Goal: Task Accomplishment & Management: Complete application form

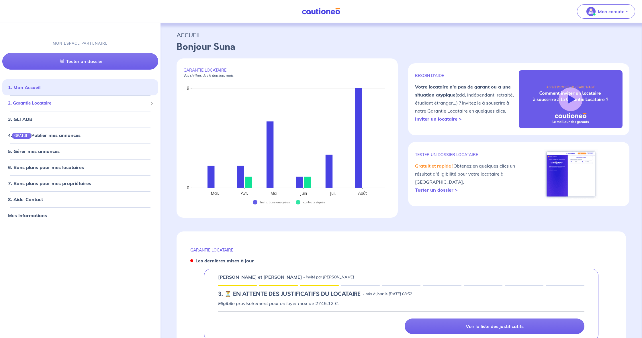
click at [102, 105] on span "2. Garantie Locataire" at bounding box center [78, 103] width 140 height 7
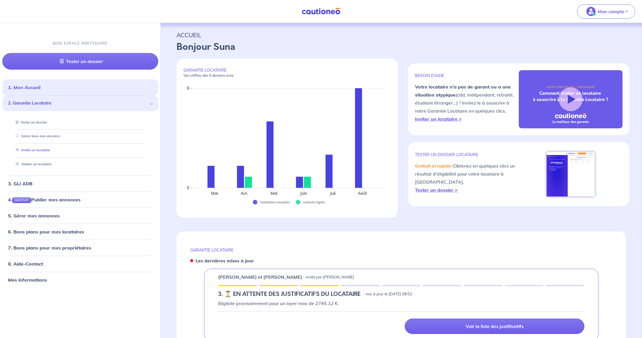
click at [39, 150] on link "Inviter un locataire" at bounding box center [31, 150] width 36 height 4
select select "FR"
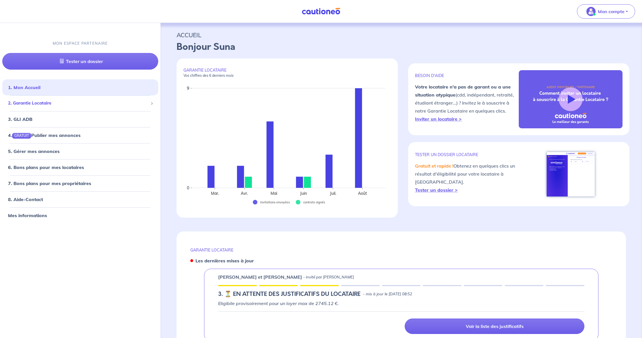
click at [59, 104] on span "2. Garantie Locataire" at bounding box center [78, 103] width 140 height 7
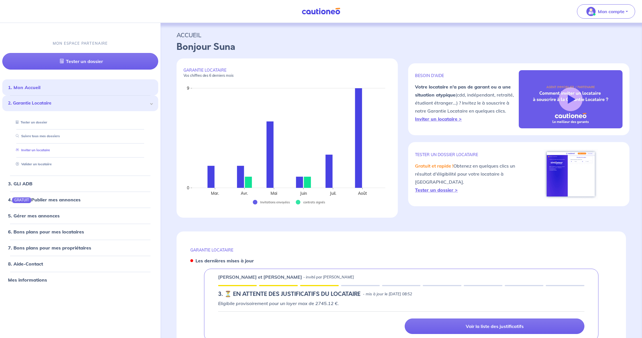
click at [48, 148] on link "Inviter un locataire" at bounding box center [31, 150] width 36 height 4
select select "FR"
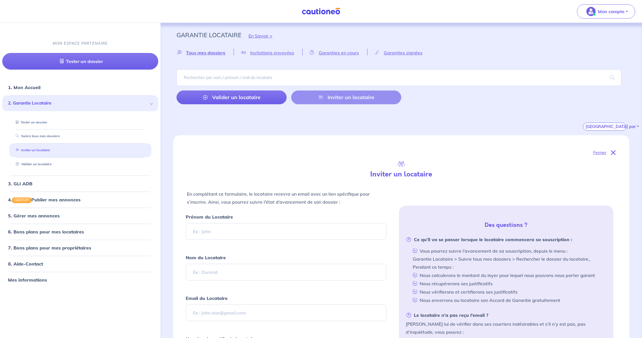
click at [34, 150] on link "Inviter un locataire" at bounding box center [31, 150] width 36 height 4
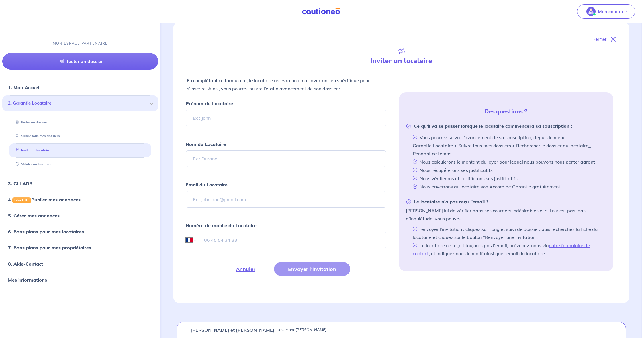
scroll to position [135, 0]
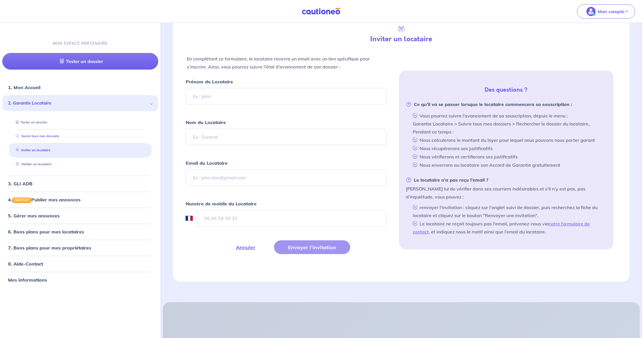
click at [39, 134] on link "Suivre tous mes dossiers" at bounding box center [36, 136] width 46 height 4
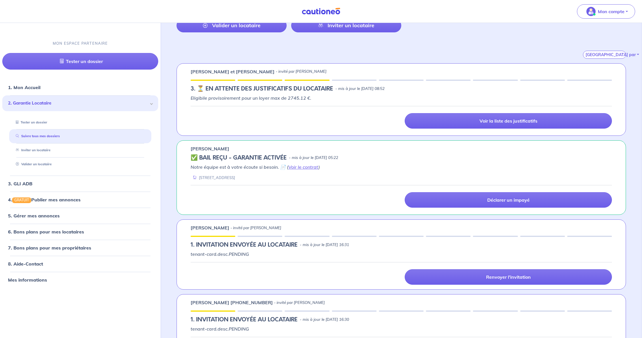
scroll to position [69, 0]
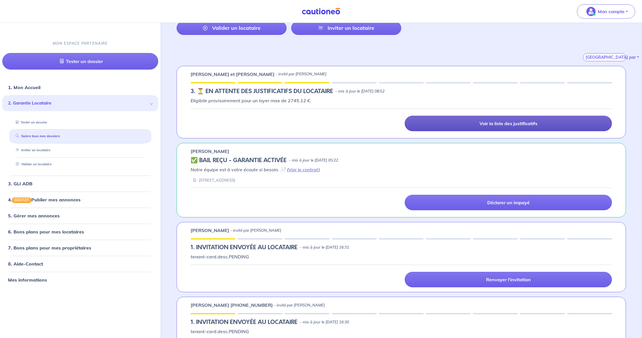
click at [419, 122] on link "Voir la liste des justificatifs" at bounding box center [508, 123] width 207 height 15
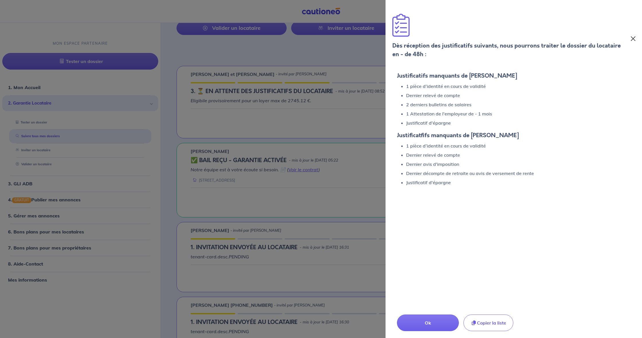
click at [633, 37] on button "Close" at bounding box center [633, 38] width 9 height 9
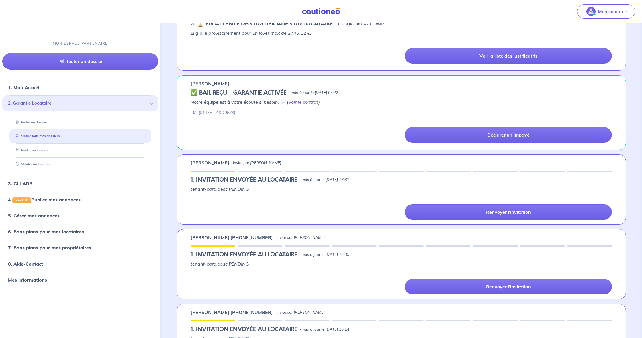
scroll to position [138, 0]
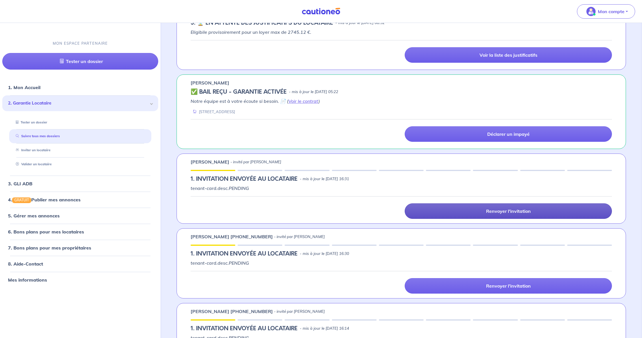
click at [431, 212] on link "Renvoyer l'invitation" at bounding box center [508, 211] width 207 height 15
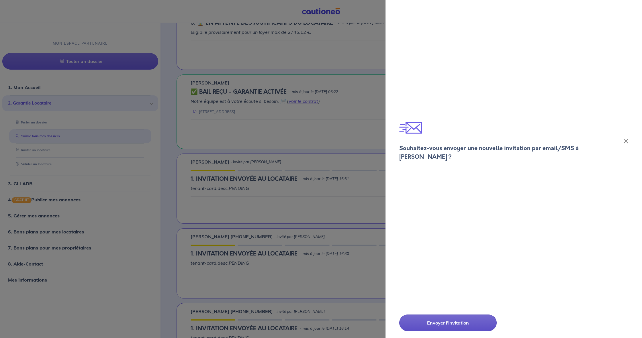
click at [428, 322] on p "Envoyer l'invitation" at bounding box center [448, 323] width 69 height 7
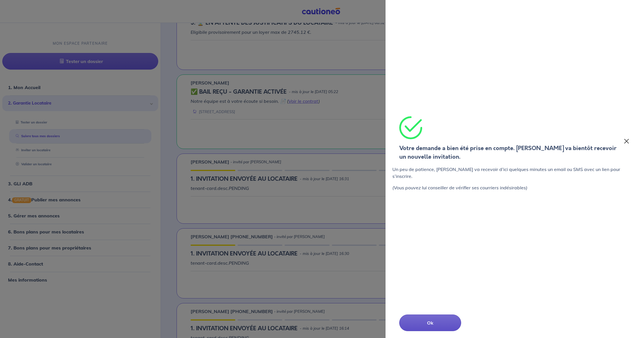
click at [628, 143] on button "Close" at bounding box center [627, 141] width 8 height 9
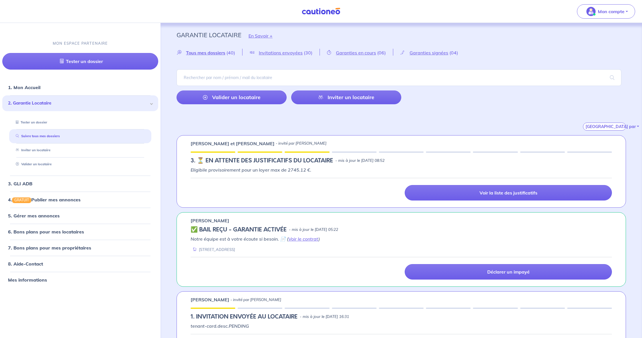
scroll to position [0, 0]
click at [328, 100] on link "Inviter un locataire" at bounding box center [346, 98] width 110 height 14
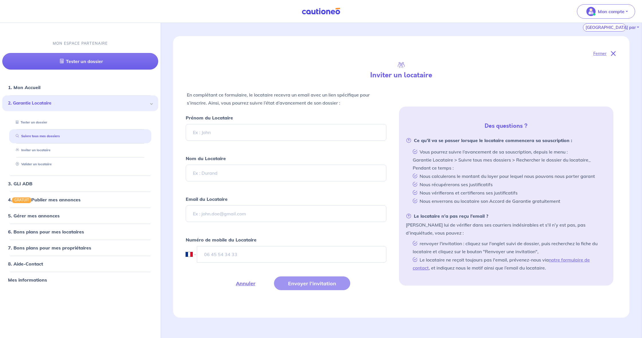
scroll to position [135, 0]
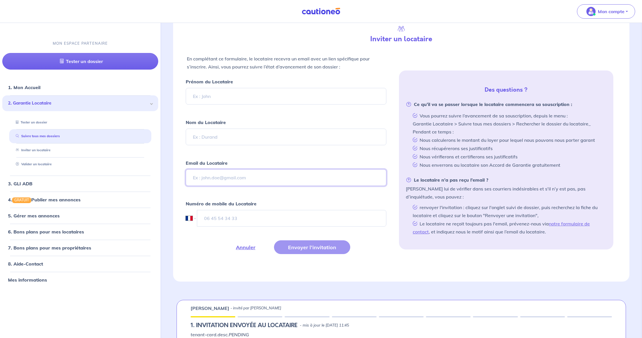
paste input "[EMAIL_ADDRESS][DOMAIN_NAME]"
type input "[EMAIL_ADDRESS][DOMAIN_NAME]"
click at [245, 221] on input "tel" at bounding box center [292, 218] width 190 height 17
type input "06 18 35 95 30"
drag, startPoint x: 237, startPoint y: 178, endPoint x: 217, endPoint y: 177, distance: 20.7
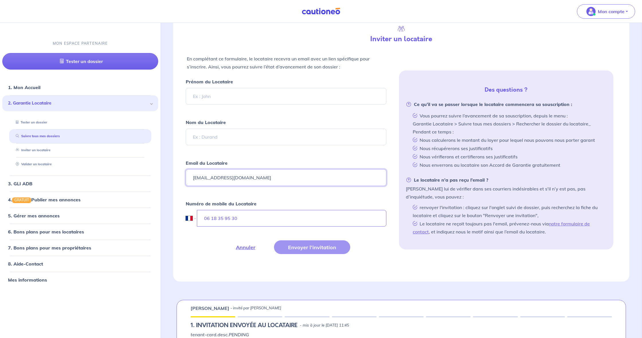
click at [217, 177] on input "[EMAIL_ADDRESS][DOMAIN_NAME]" at bounding box center [286, 177] width 201 height 17
click at [213, 137] on input "Nom du Locataire" at bounding box center [286, 137] width 201 height 17
paste input "wojtowicz"
type input "wojtowicz"
type input "Mathis"
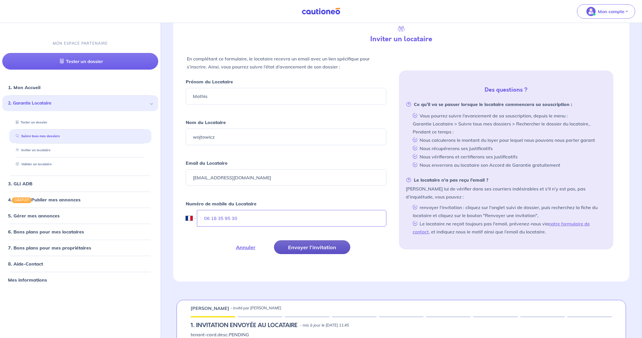
click at [282, 248] on button "Envoyer l’invitation" at bounding box center [312, 248] width 76 height 14
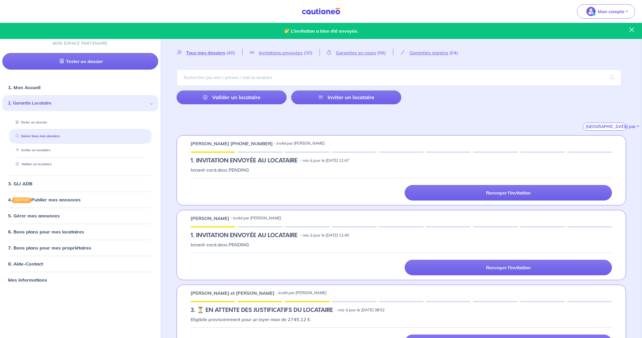
scroll to position [0, 0]
